Goal: Find specific page/section

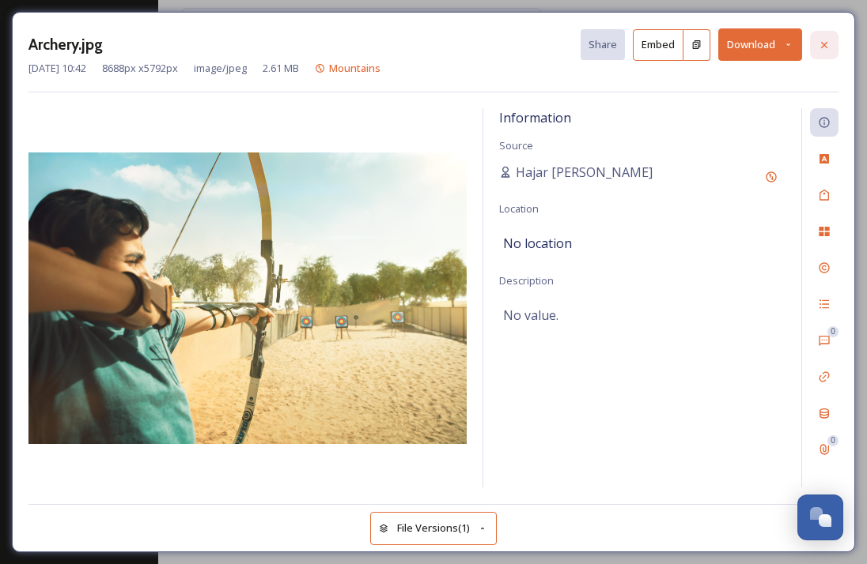
click at [823, 42] on icon at bounding box center [823, 45] width 13 height 13
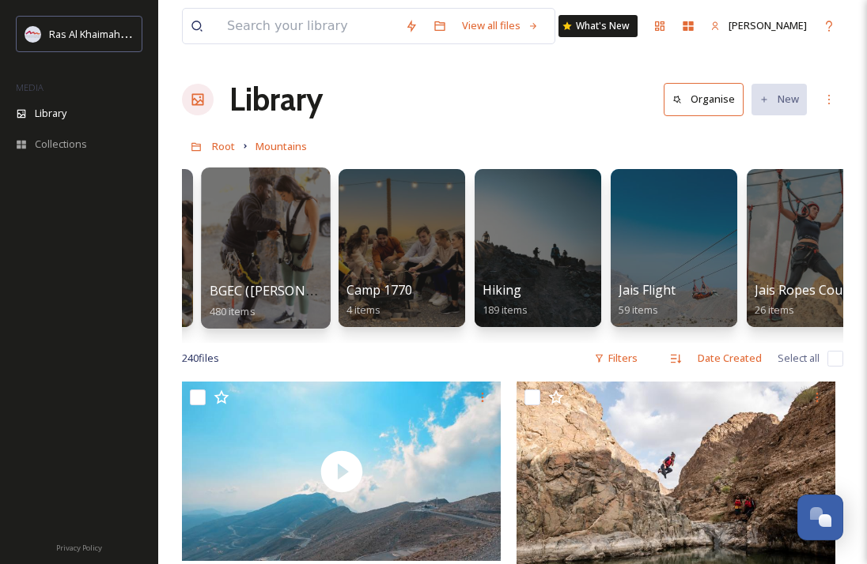
scroll to position [0, 114]
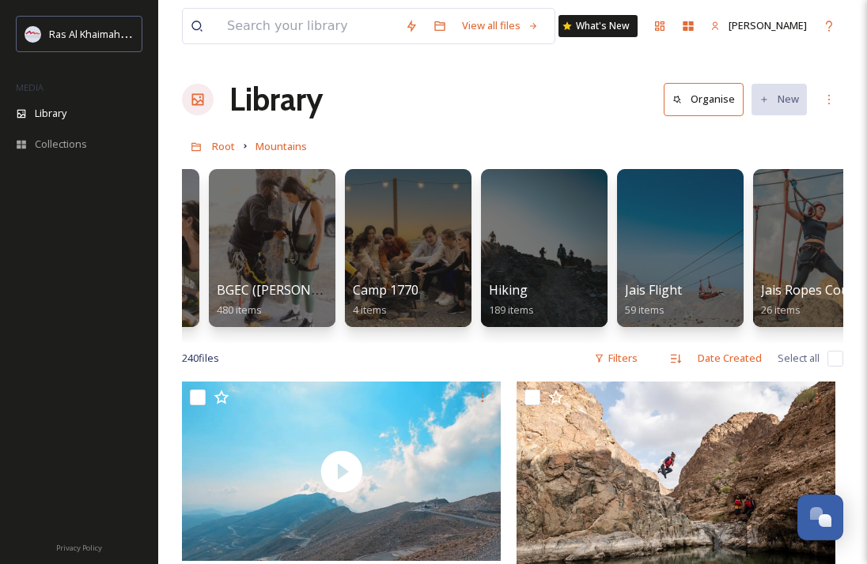
click at [300, 94] on h1 "Library" at bounding box center [275, 99] width 93 height 47
